Goal: Book appointment/travel/reservation

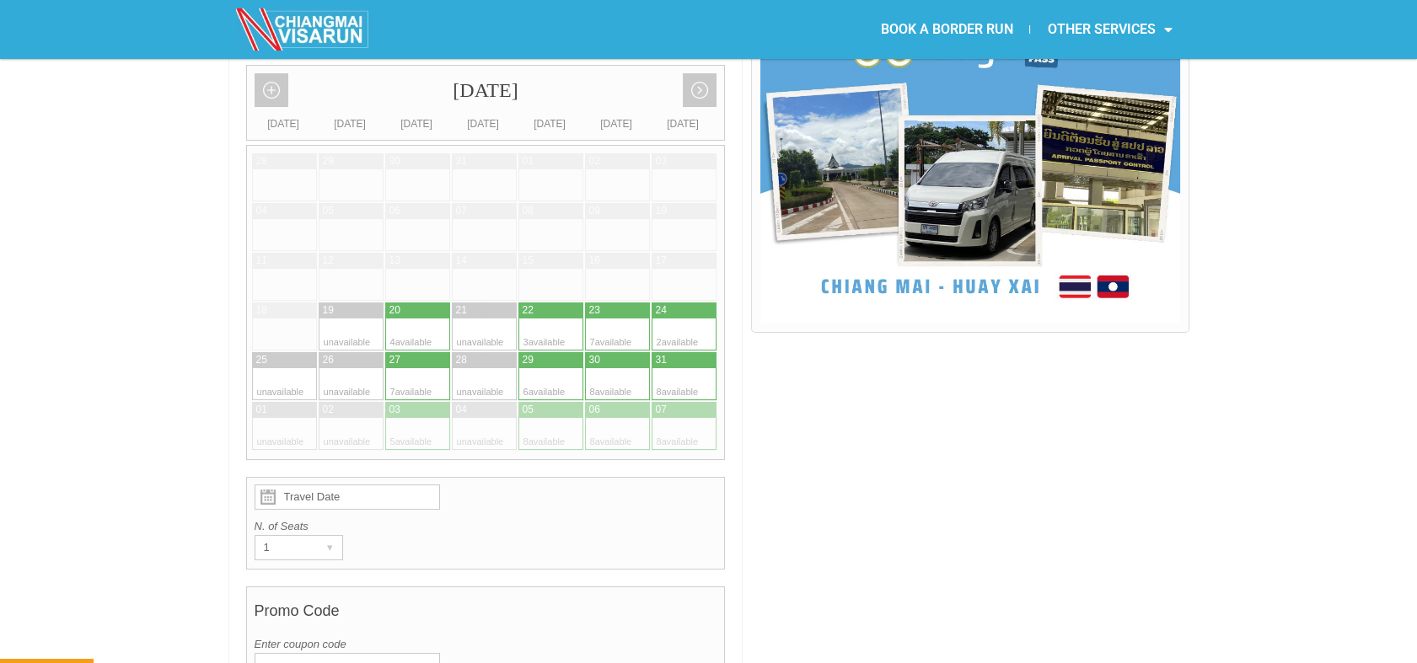
scroll to position [506, 0]
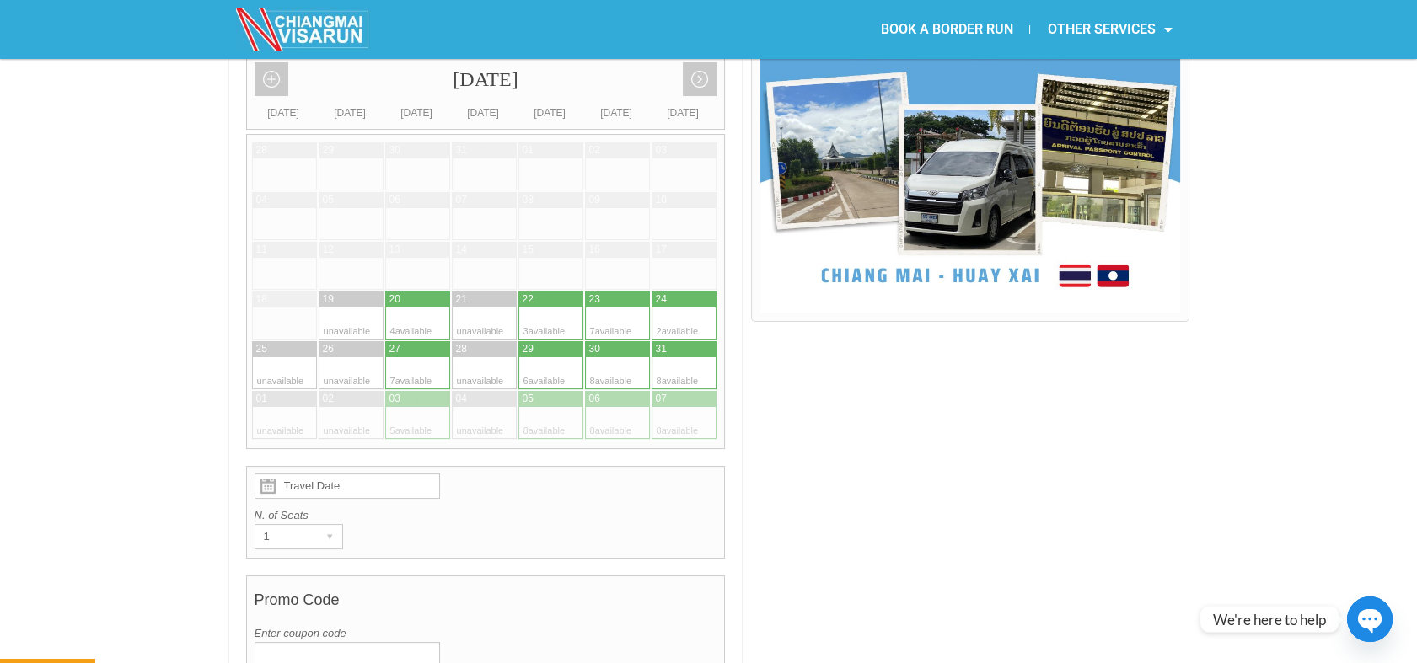
click at [544, 357] on div at bounding box center [534, 373] width 33 height 32
type input "[DATE]"
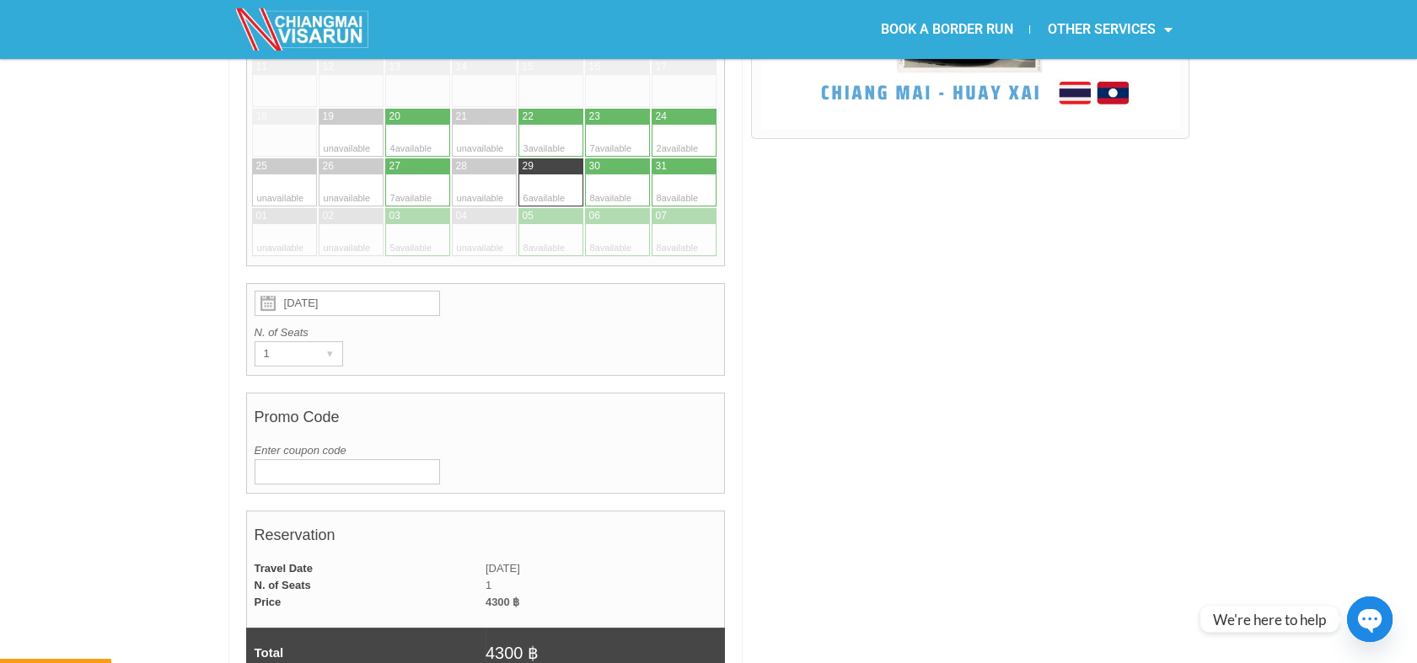
scroll to position [694, 0]
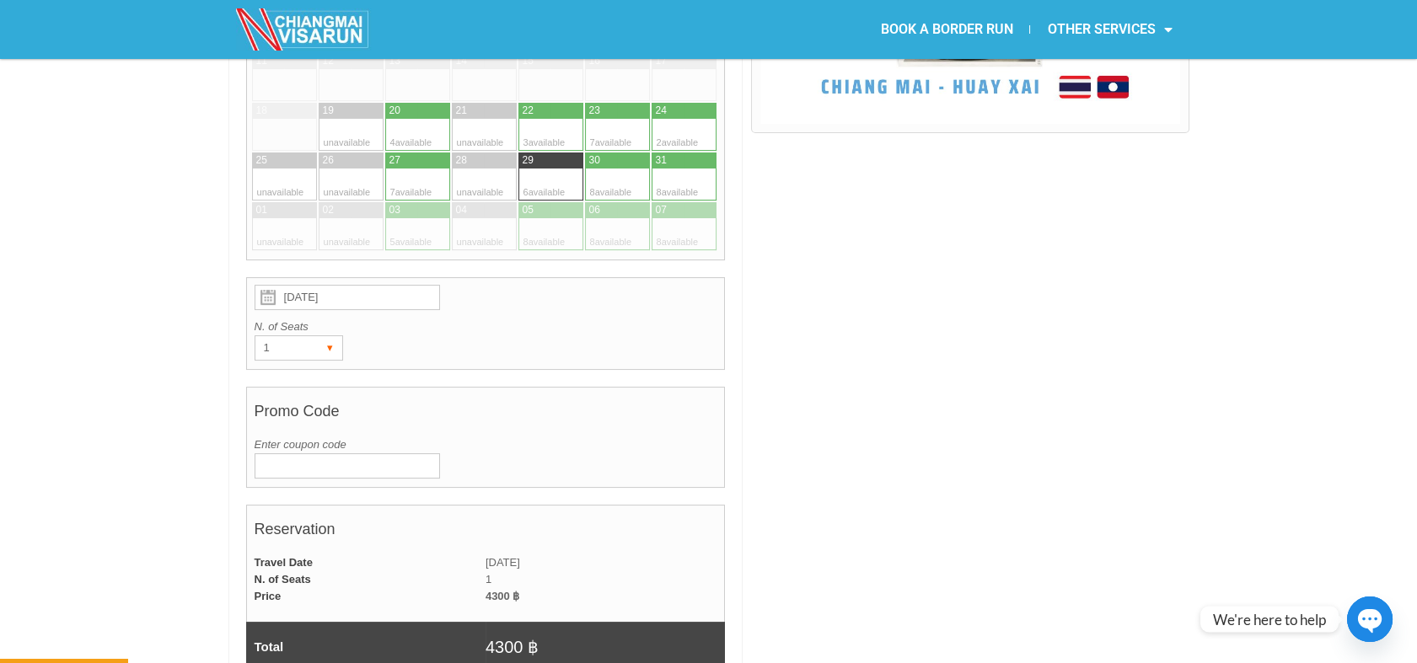
click at [329, 336] on div "▾" at bounding box center [331, 348] width 24 height 24
click at [283, 395] on li "2" at bounding box center [295, 407] width 80 height 25
radio input "true"
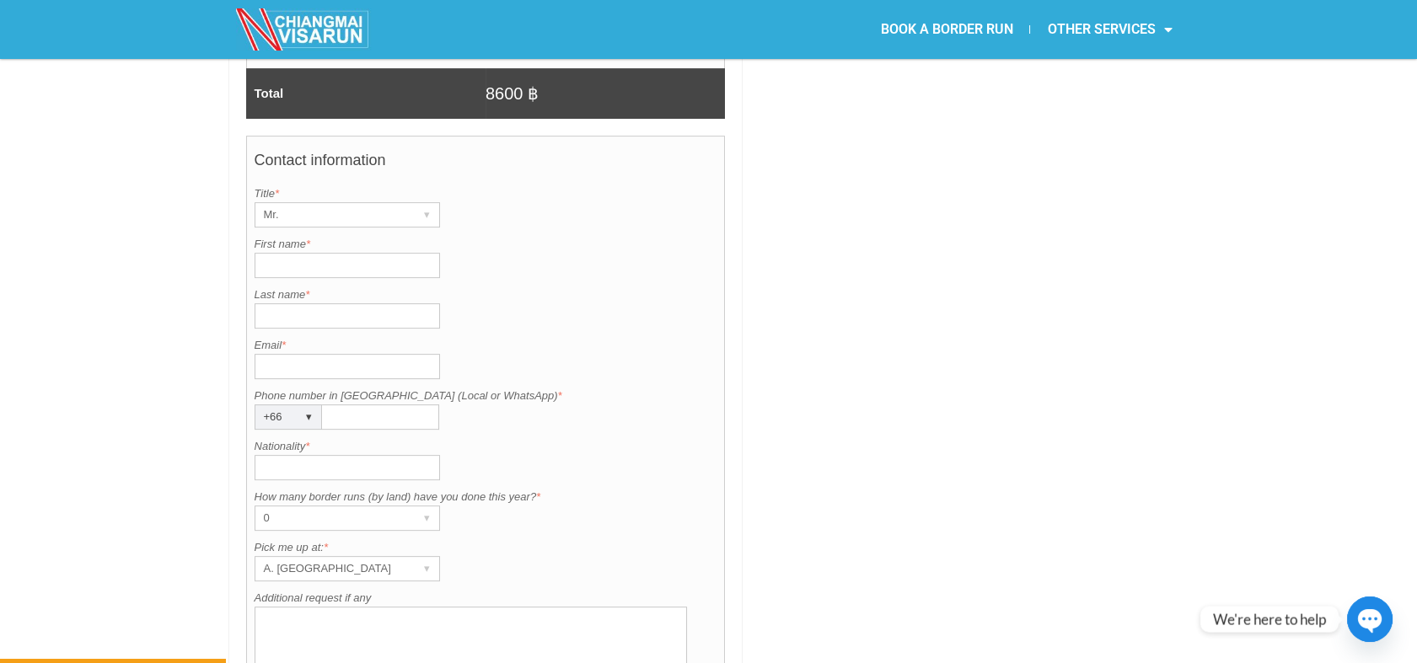
scroll to position [1259, 0]
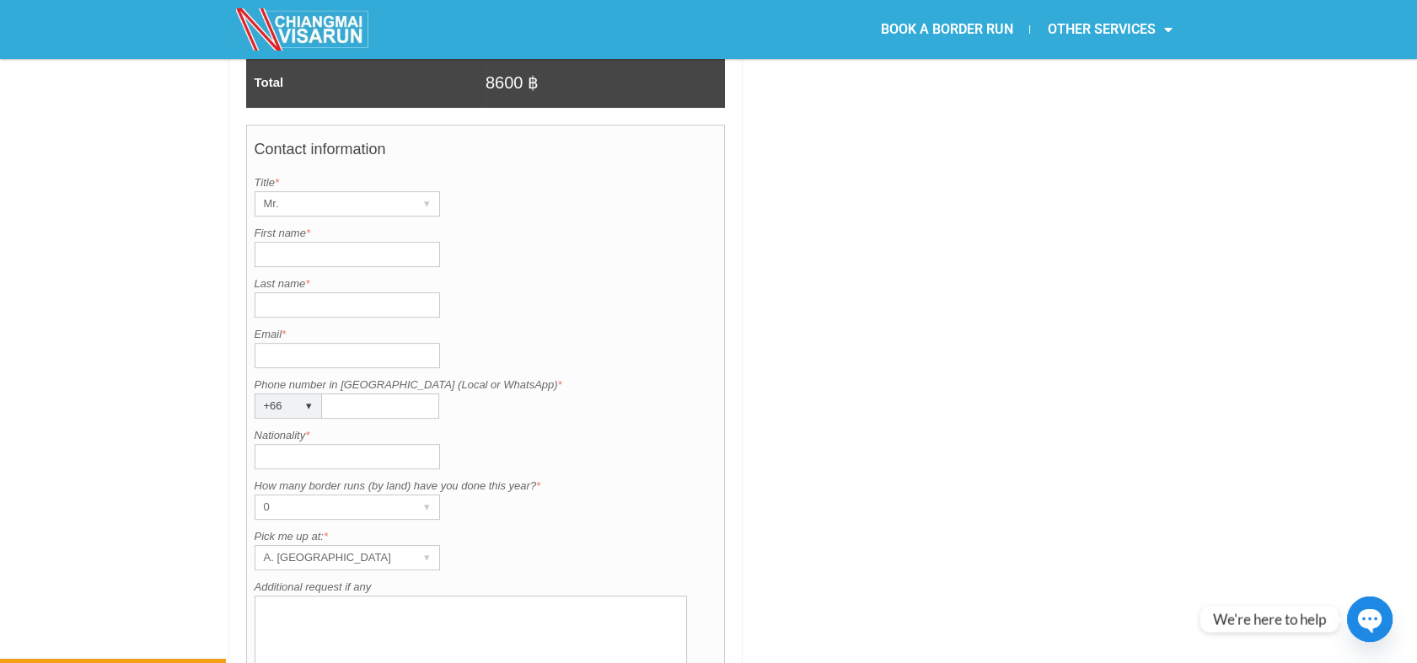
click at [335, 242] on input "First name *" at bounding box center [347, 254] width 185 height 25
type input "Saken"
click at [302, 292] on input "Last name *" at bounding box center [347, 304] width 185 height 25
type input "[PERSON_NAME]"
click at [303, 444] on input "Nationality *" at bounding box center [347, 456] width 185 height 25
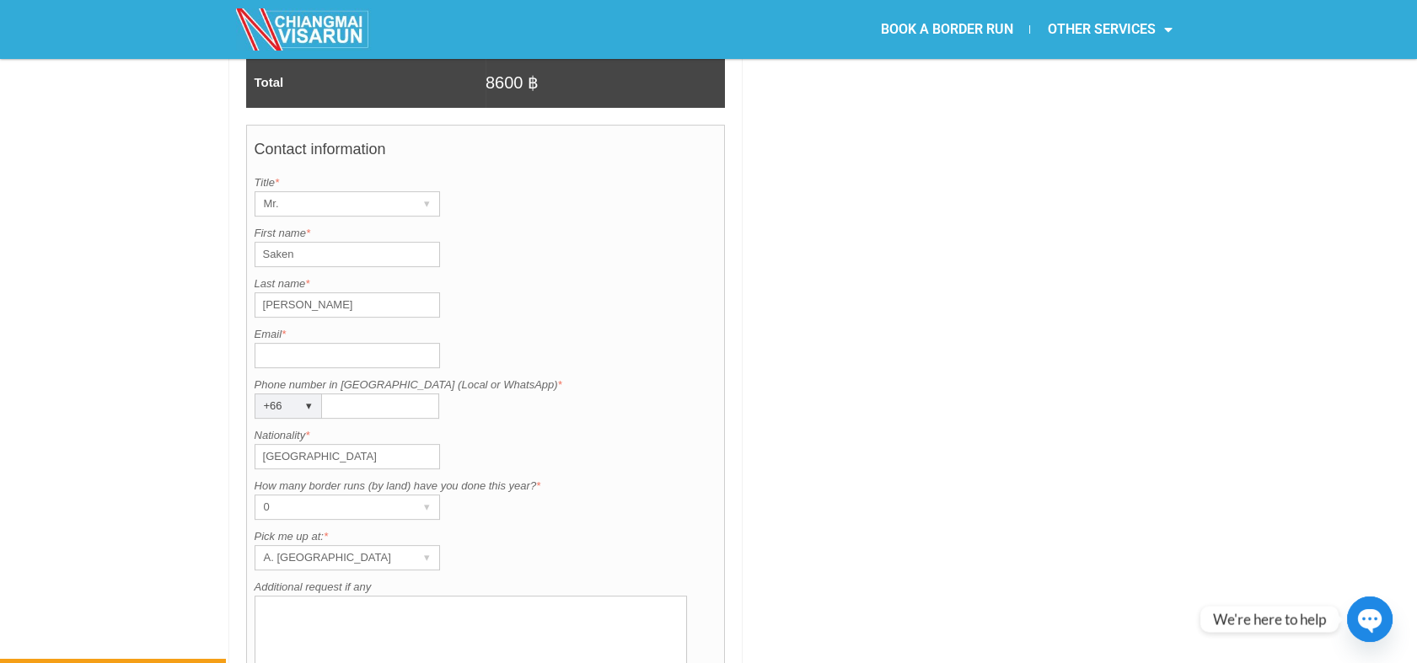
type input "[GEOGRAPHIC_DATA]"
click at [306, 627] on textarea "Additional request if any" at bounding box center [471, 650] width 433 height 109
click at [337, 596] on textarea "2nd person:" at bounding box center [471, 650] width 433 height 109
type textarea "2nd person: [PERSON_NAME]"
click at [1078, 495] on div at bounding box center [969, 58] width 437 height 1721
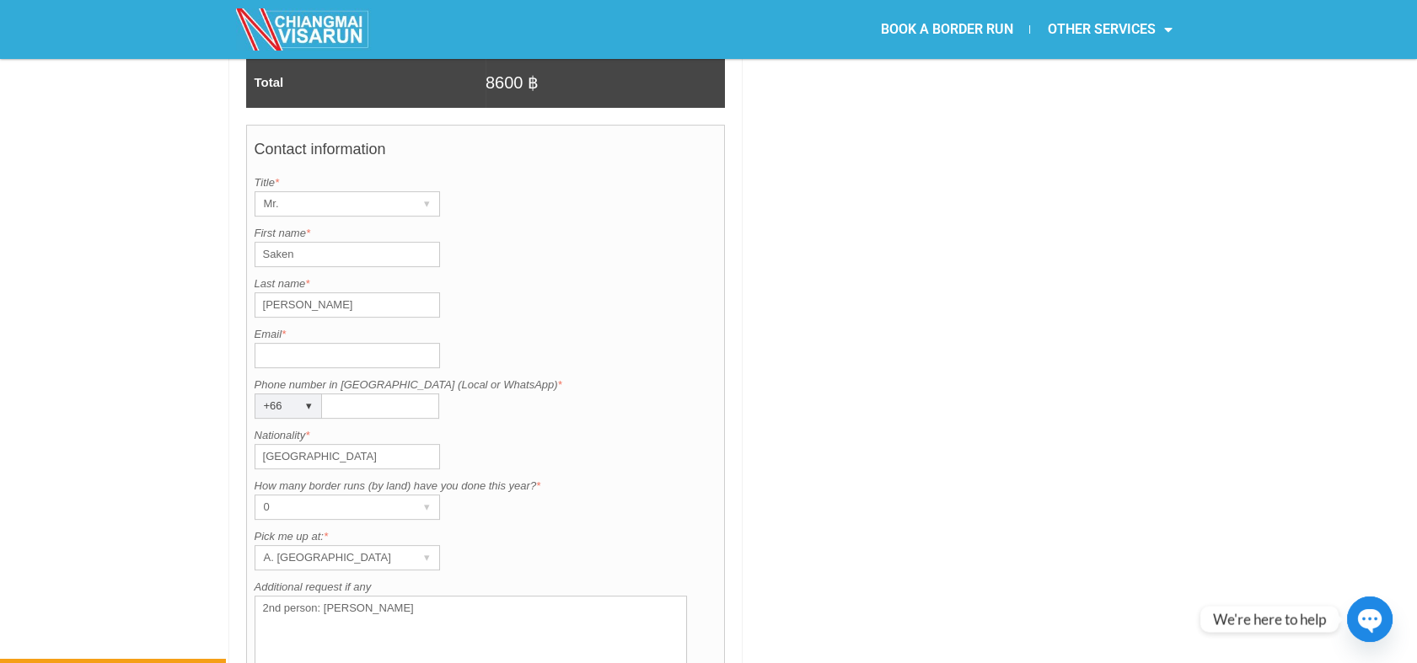
click at [303, 343] on input "Email *" at bounding box center [347, 355] width 185 height 25
click at [416, 343] on input "[EMAIL_ADDRESS][DOMAIN_NAME]" at bounding box center [347, 355] width 185 height 25
type input "[EMAIL_ADDRESS][DOMAIN_NAME]"
click at [364, 394] on input "Phone number in [GEOGRAPHIC_DATA] (Local or WhatsApp) *" at bounding box center [380, 406] width 117 height 25
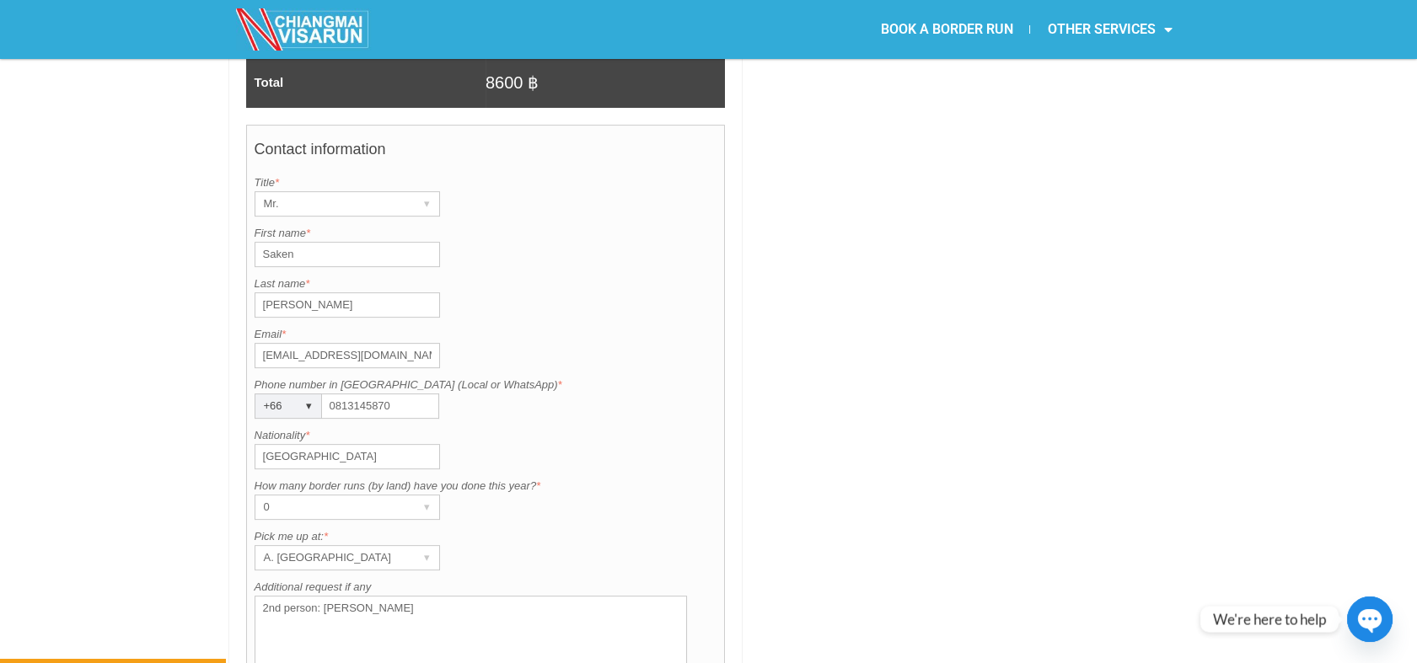
click at [353, 394] on input "0813145870" at bounding box center [380, 406] width 117 height 25
type input "0819145870"
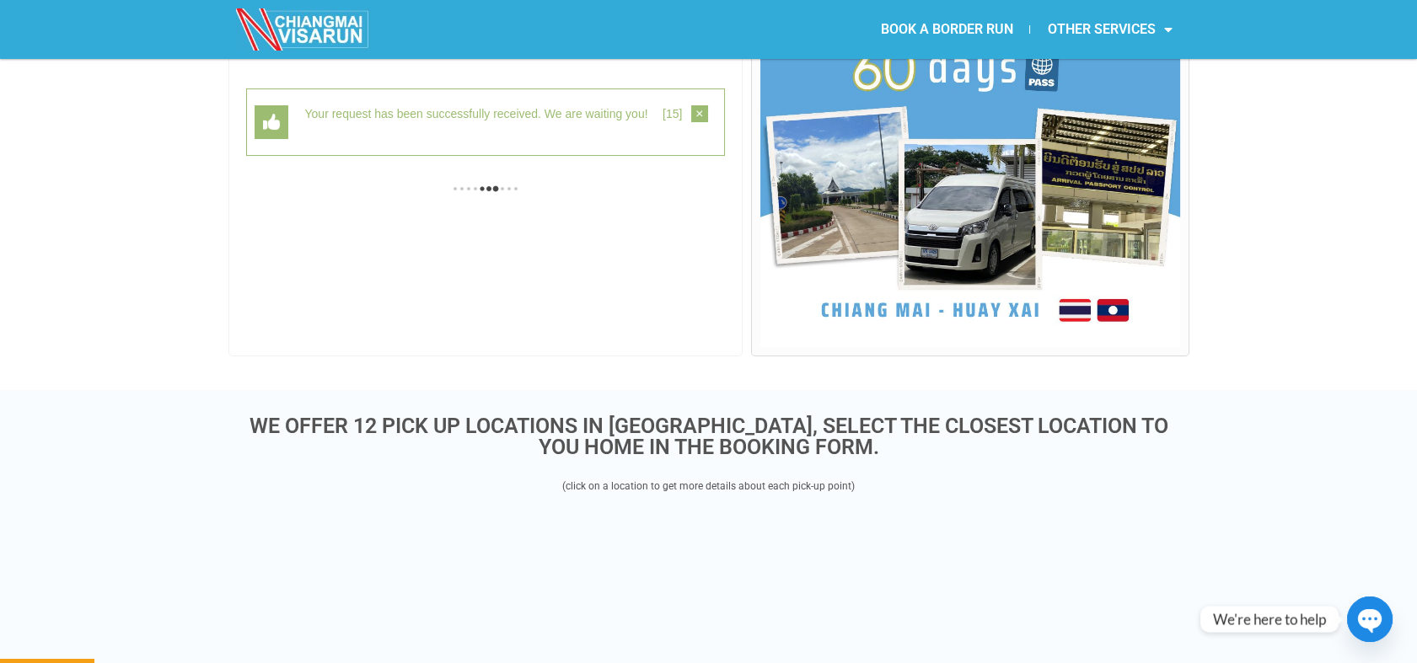
scroll to position [436, 0]
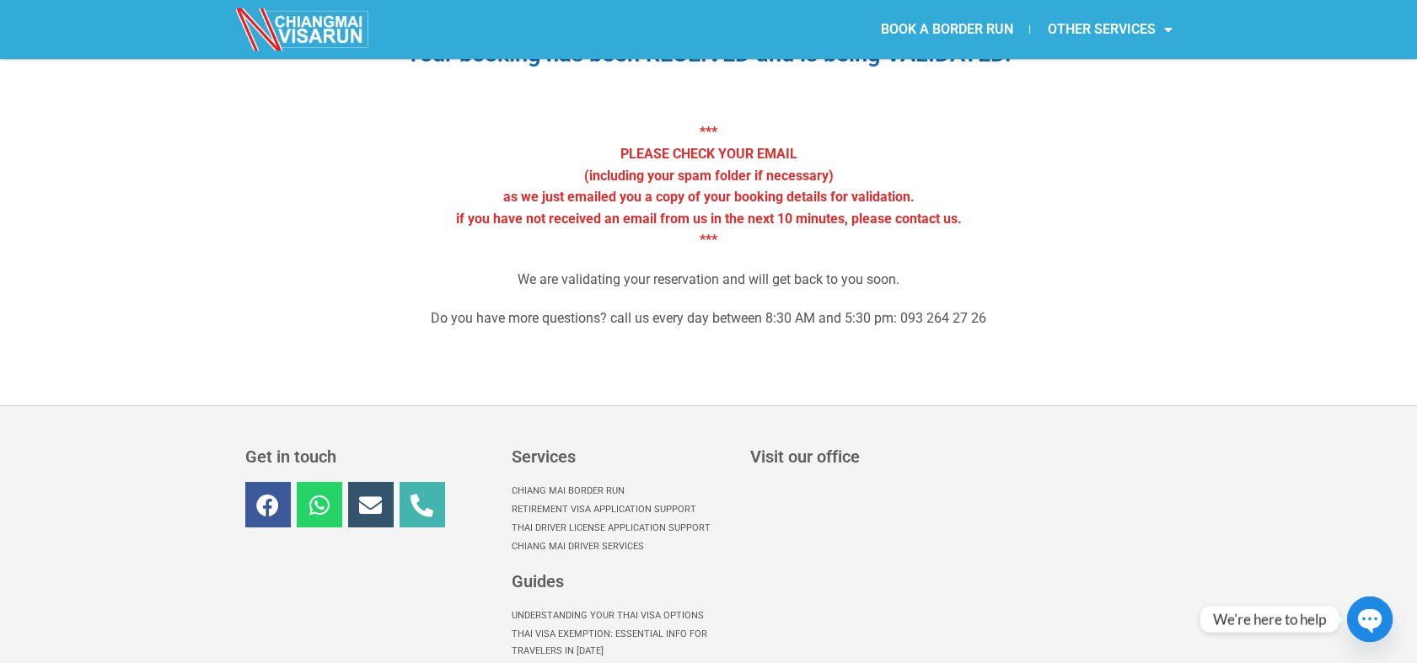
scroll to position [142, 0]
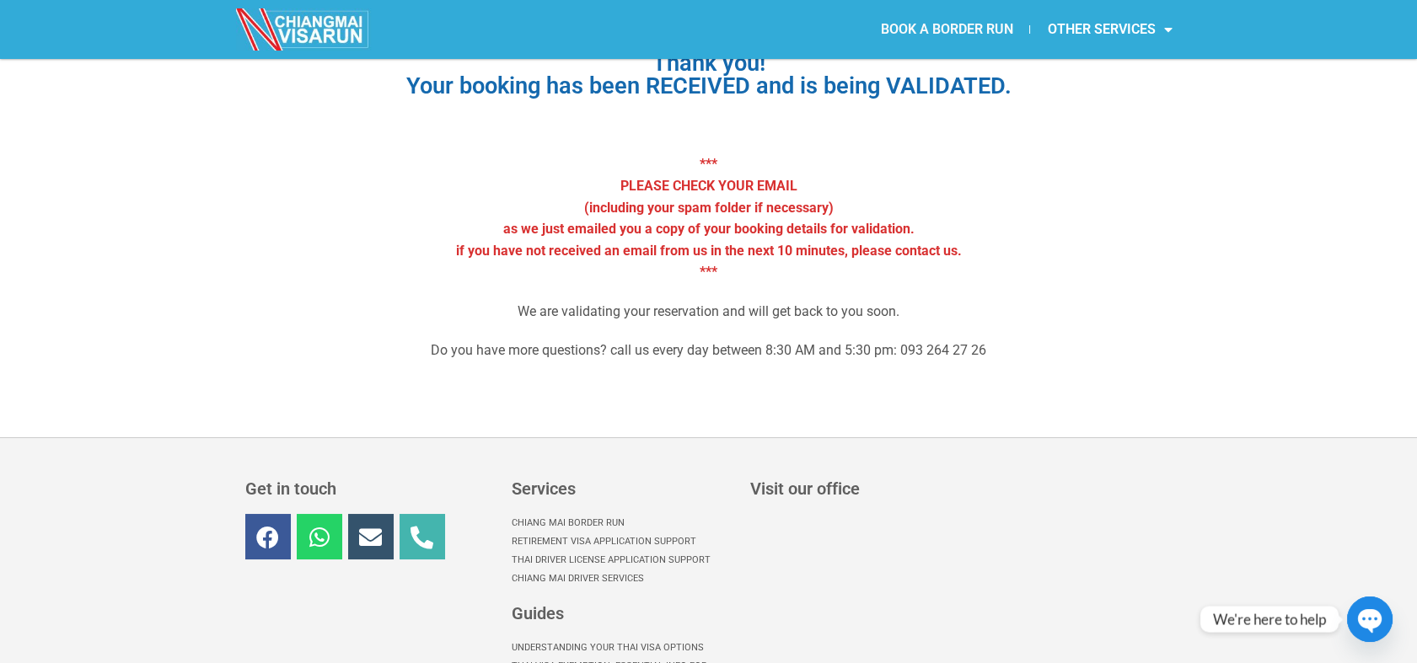
click at [974, 26] on link "BOOK A BORDER RUN" at bounding box center [946, 29] width 166 height 39
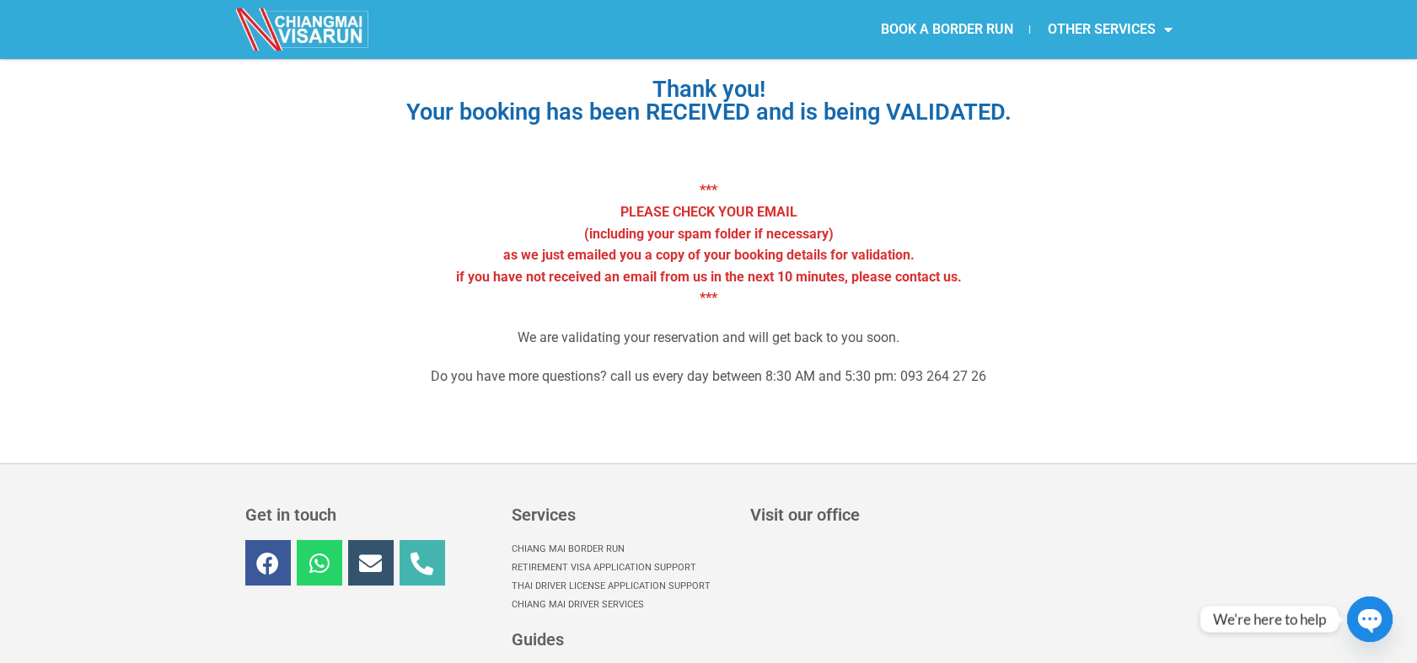
scroll to position [116, 0]
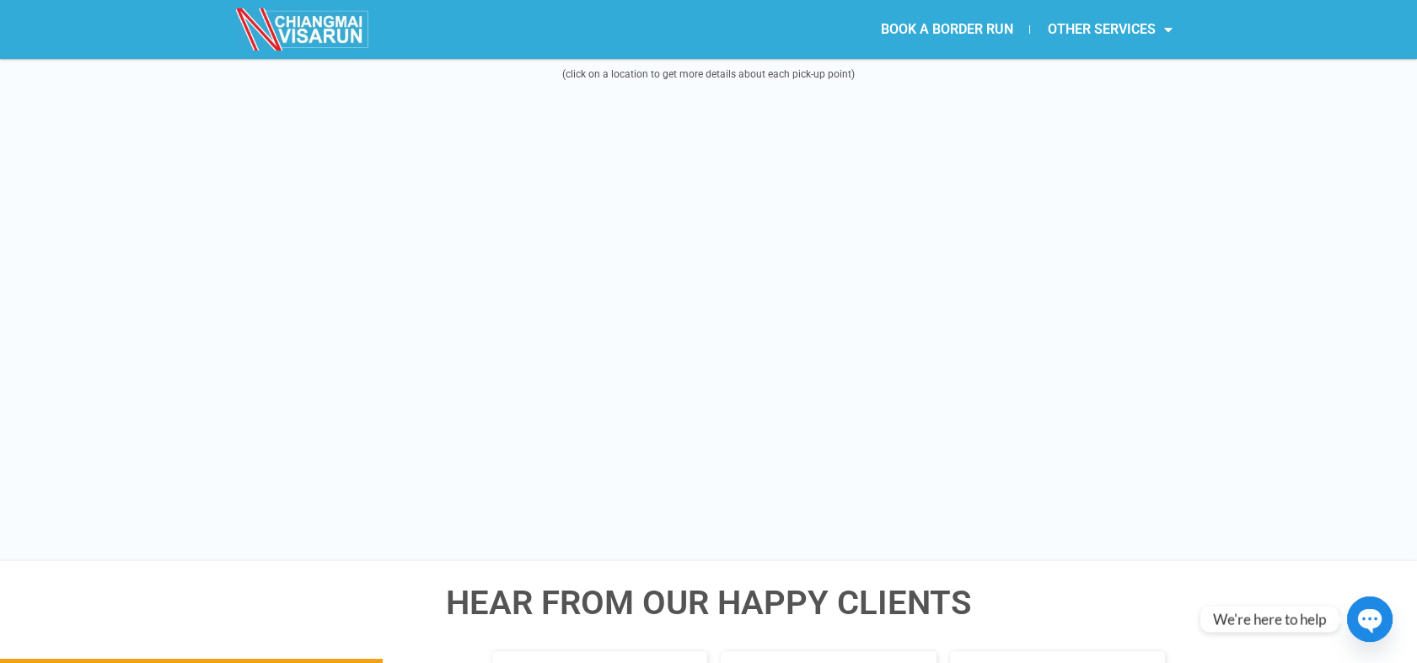
scroll to position [2097, 0]
